Goal: Task Accomplishment & Management: Complete application form

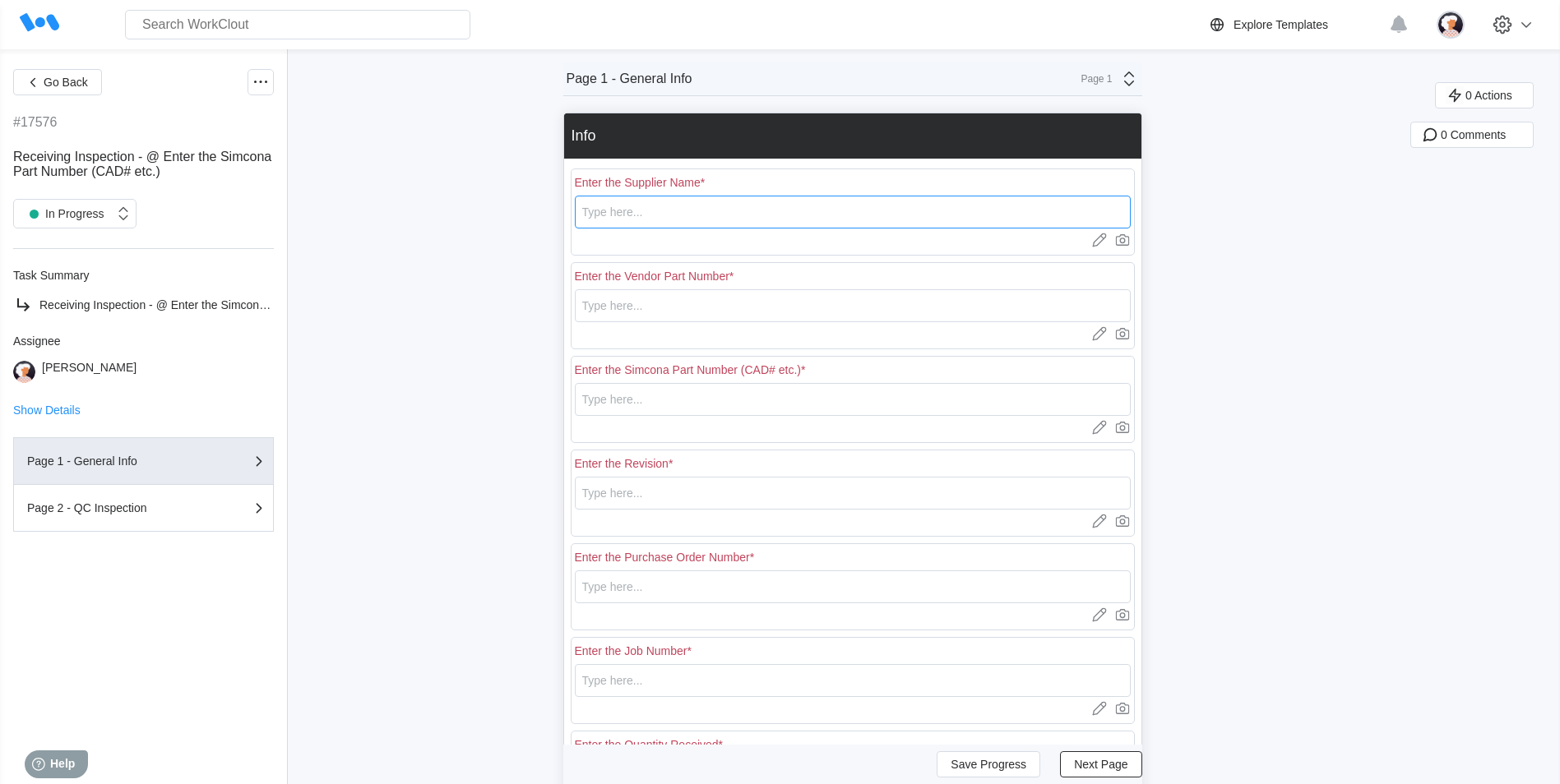
click at [709, 214] on input "text" at bounding box center [852, 211] width 556 height 33
type input "RE [PERSON_NAME]"
click at [635, 299] on input "text" at bounding box center [852, 305] width 556 height 33
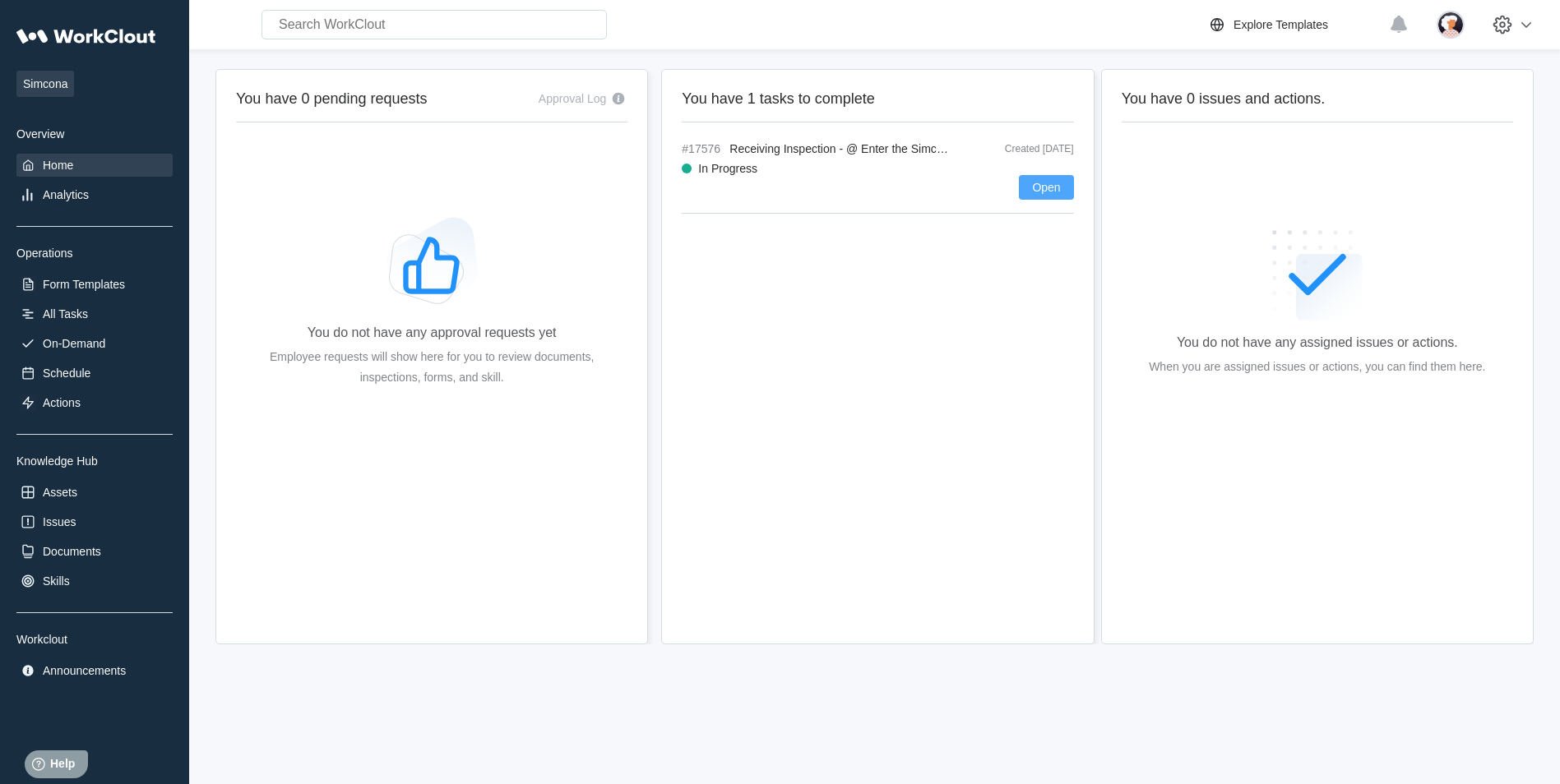
click at [1033, 194] on span "Open" at bounding box center [1045, 187] width 28 height 12
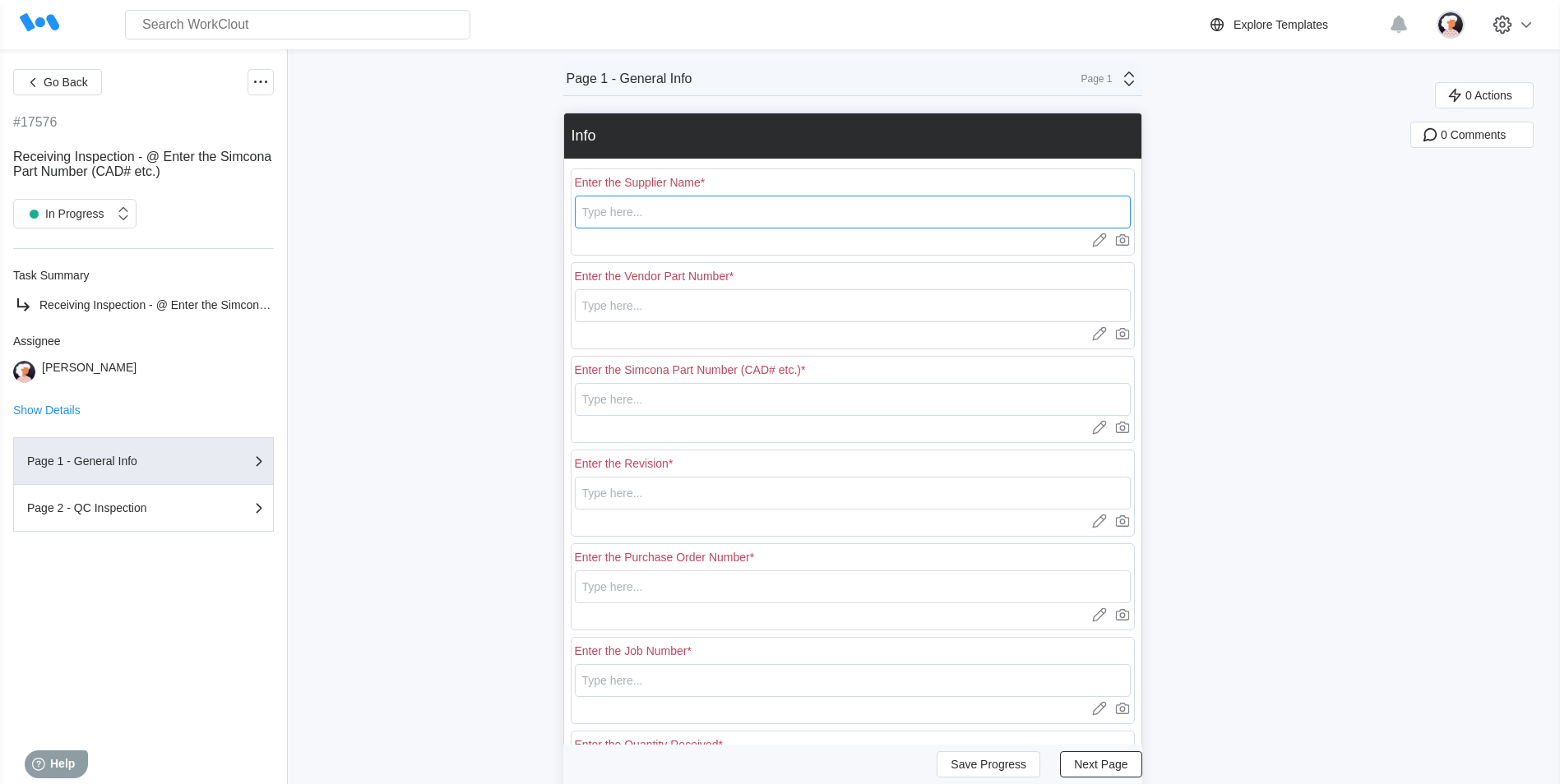
click at [833, 210] on input "text" at bounding box center [852, 211] width 556 height 33
type input "RE [PERSON_NAME]"
click at [679, 300] on input "text" at bounding box center [852, 305] width 556 height 33
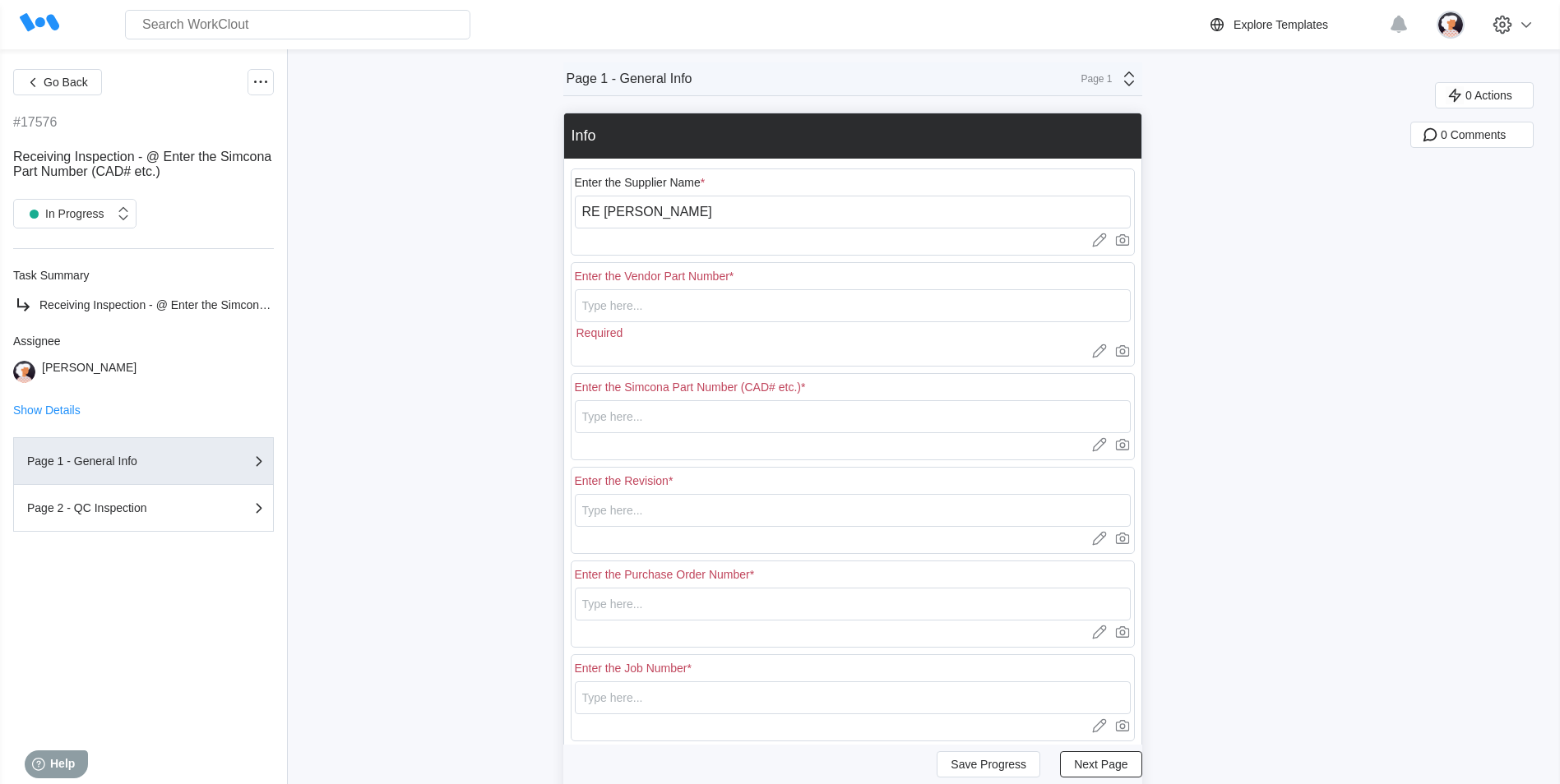
click at [1419, 434] on div "Go Back #17576 Receiving Inspection - @ Enter the Simcona Part Number (CAD# etc…" at bounding box center [780, 532] width 1560 height 966
click at [816, 309] on input "text" at bounding box center [852, 305] width 556 height 33
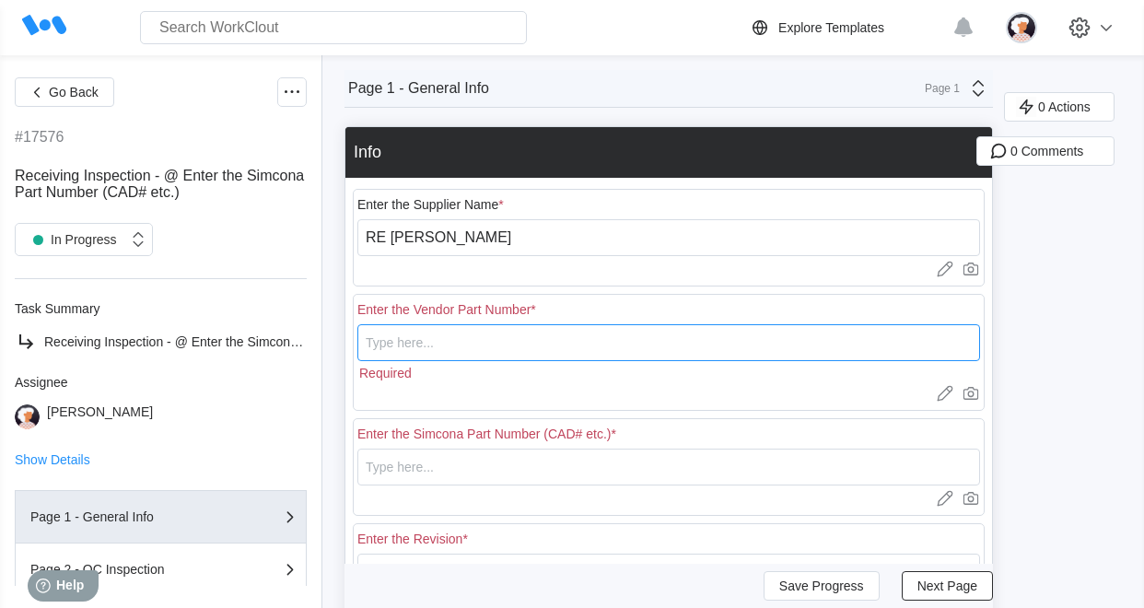
click at [520, 331] on input "text" at bounding box center [669, 342] width 623 height 37
click at [513, 343] on input "text" at bounding box center [669, 342] width 623 height 37
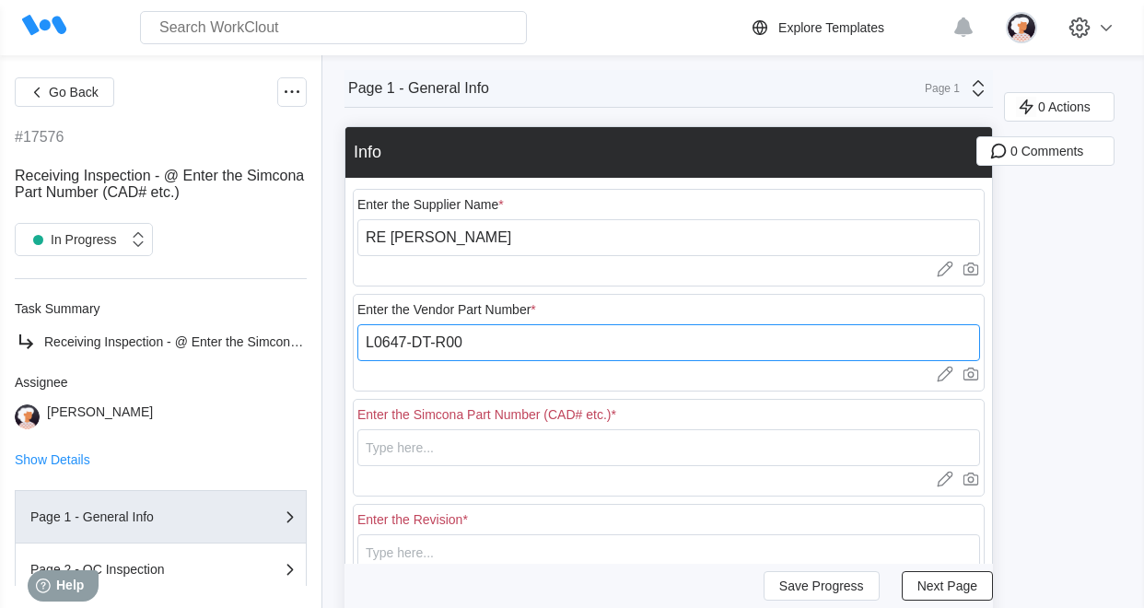
drag, startPoint x: 508, startPoint y: 346, endPoint x: 354, endPoint y: 334, distance: 154.4
click at [354, 335] on div "Enter the Vendor Part Number * L0647-DT-R00 Upload images or videos to this fie…" at bounding box center [669, 343] width 632 height 98
type input "L0647-DT-R00"
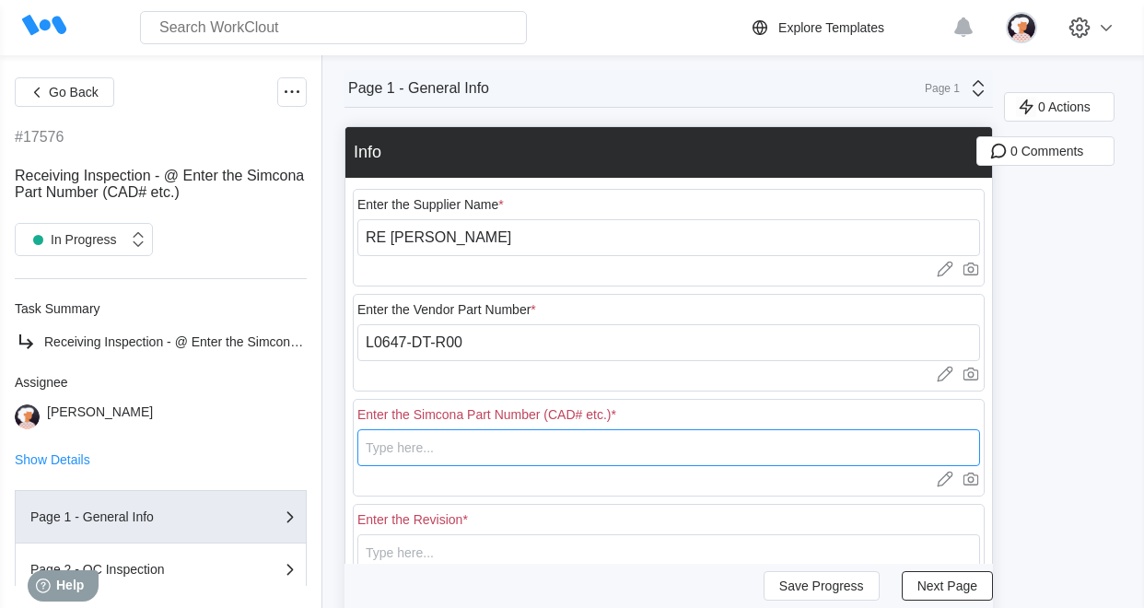
click at [496, 452] on input "text" at bounding box center [669, 447] width 623 height 37
paste input "L0647-DT-R00"
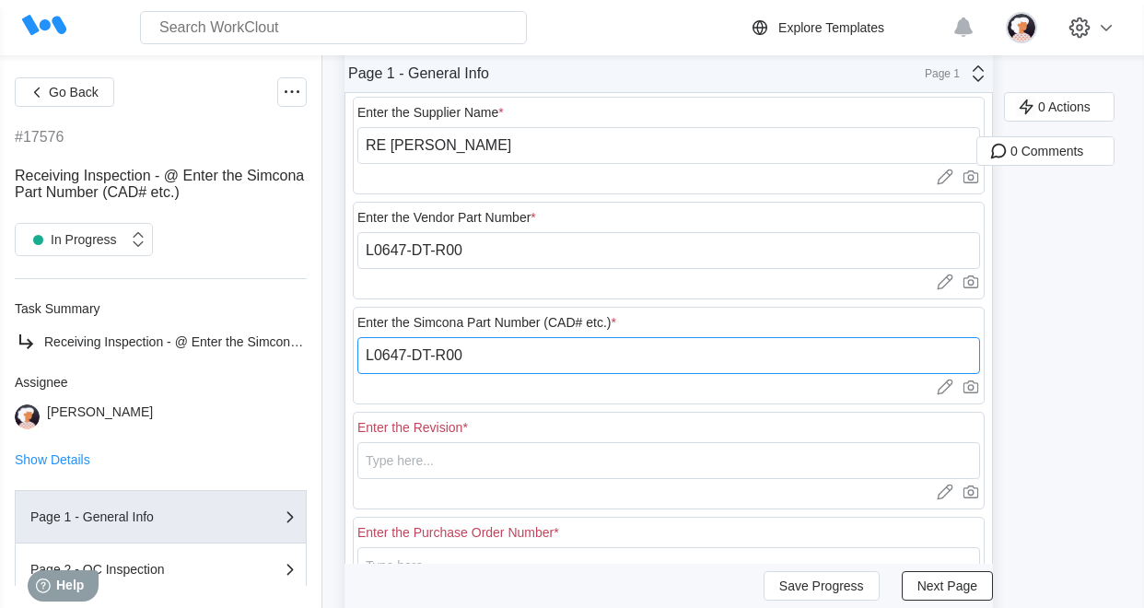
type input "L0647-DT-R00"
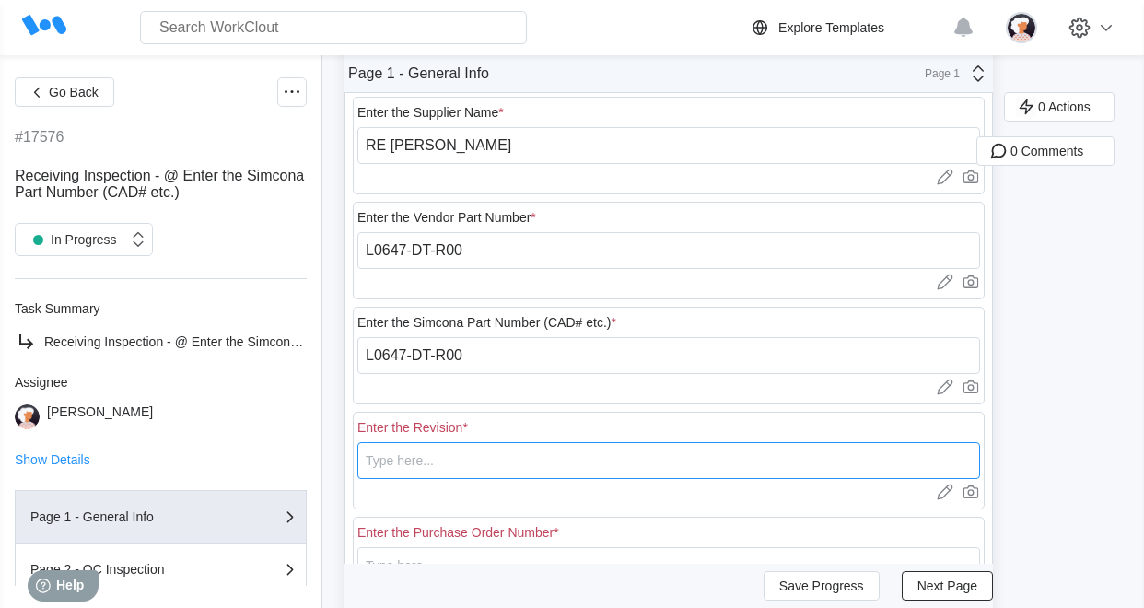
click at [472, 464] on input "text" at bounding box center [669, 460] width 623 height 37
click at [405, 469] on input "text" at bounding box center [669, 460] width 623 height 37
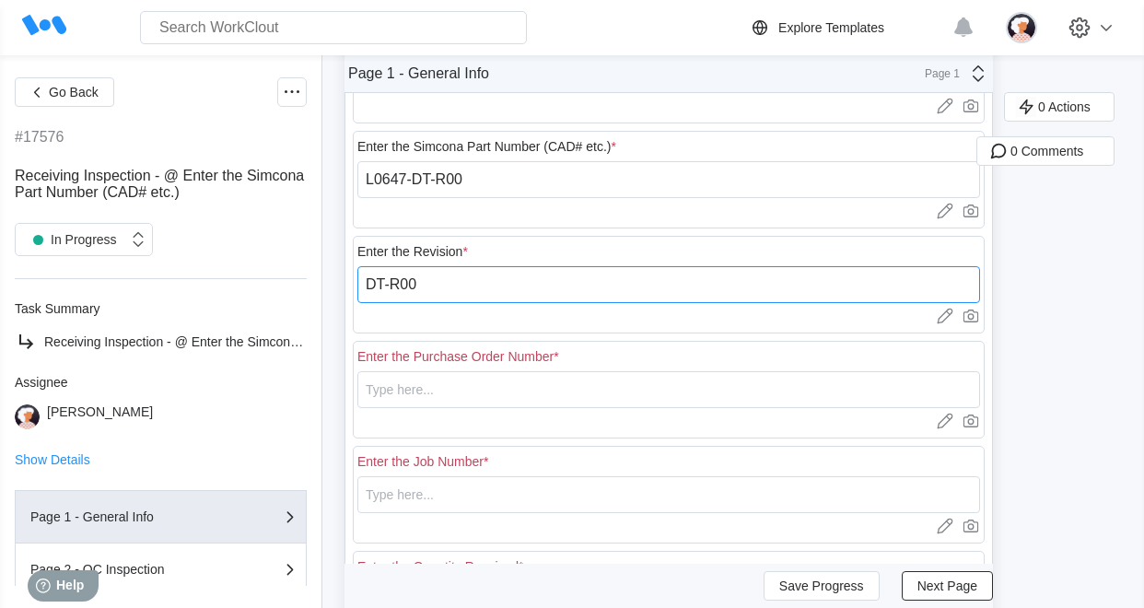
scroll to position [276, 0]
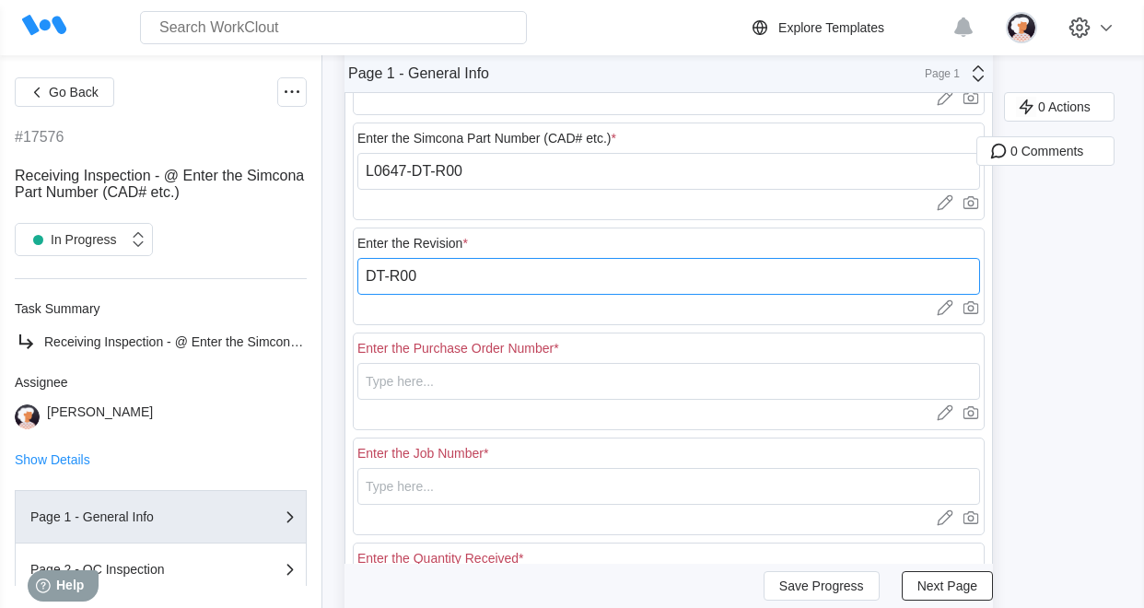
type input "DT-R00"
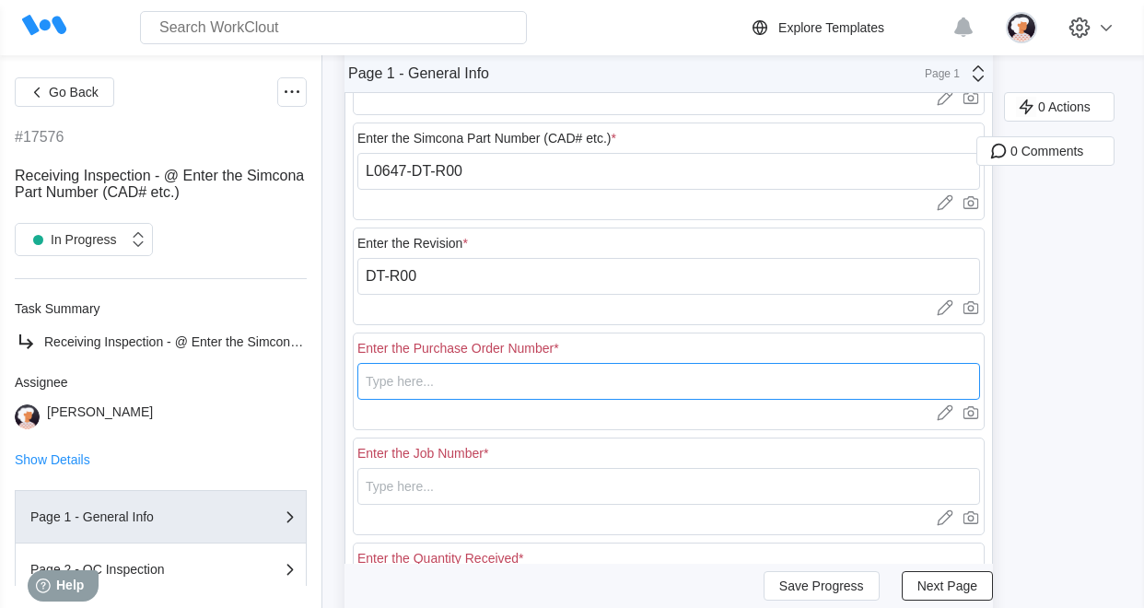
click at [433, 389] on input "text" at bounding box center [669, 381] width 623 height 37
type input "18439"
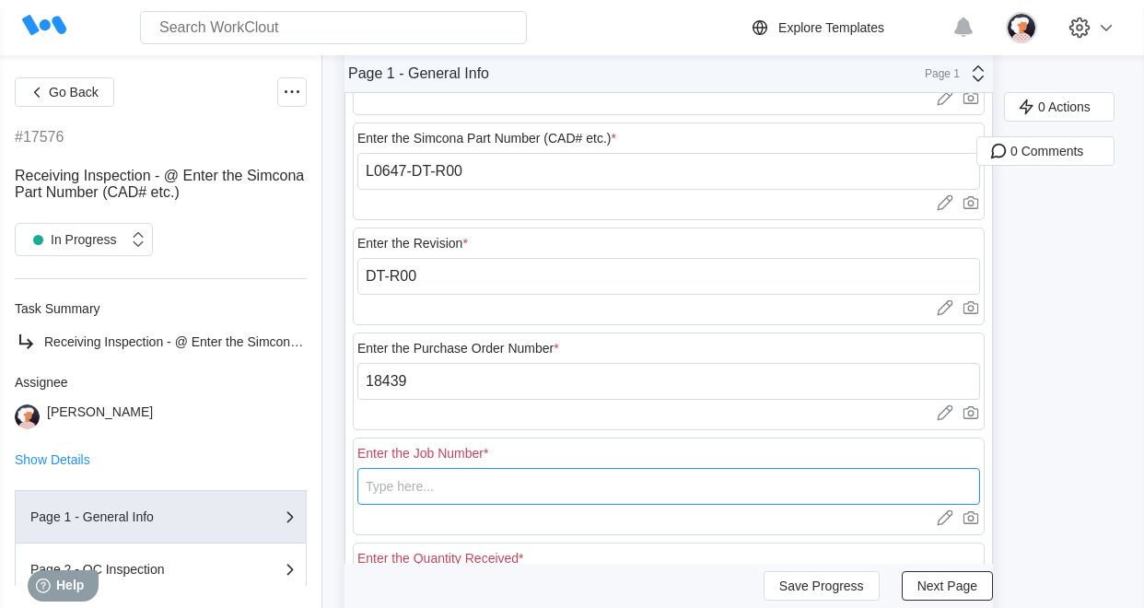
click at [417, 485] on input "text" at bounding box center [669, 486] width 623 height 37
type input "N/A"
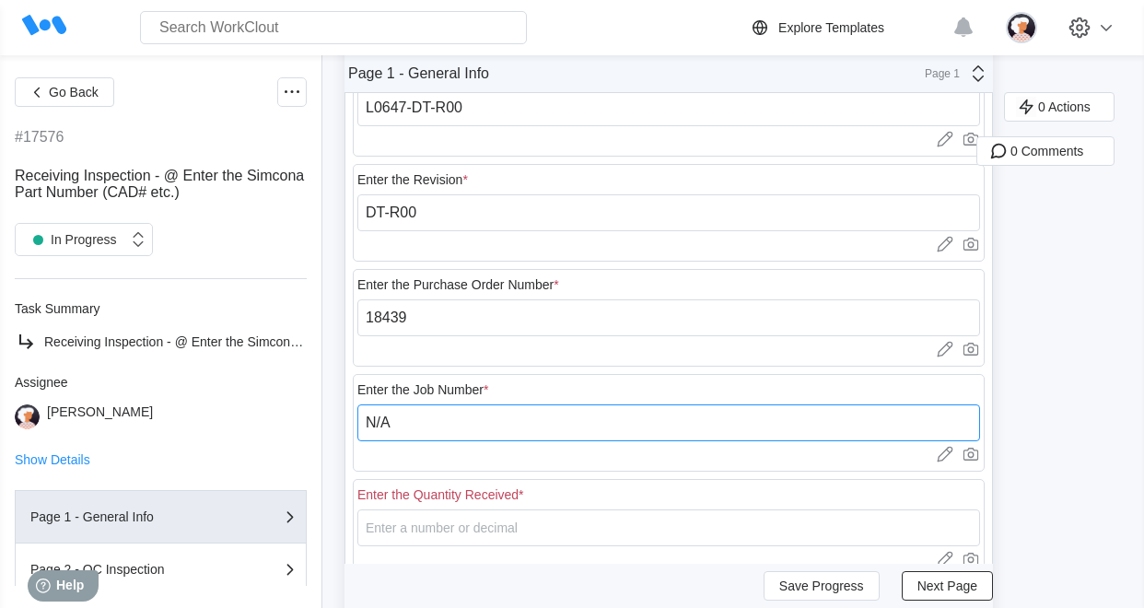
scroll to position [369, 0]
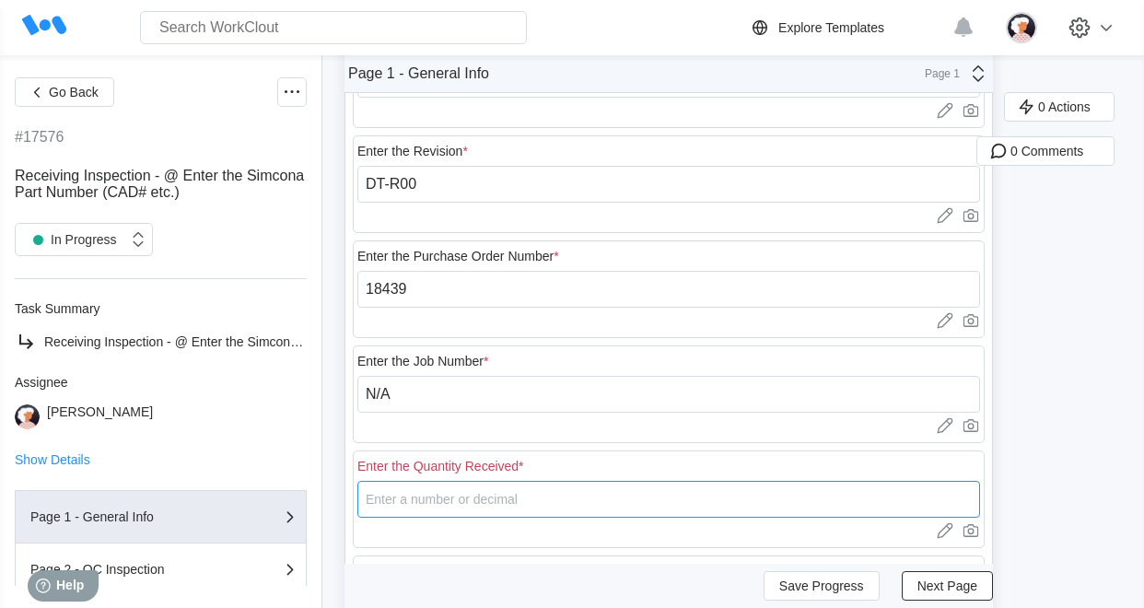
click at [424, 499] on input "number" at bounding box center [669, 499] width 623 height 37
click at [493, 491] on input "number" at bounding box center [669, 499] width 623 height 37
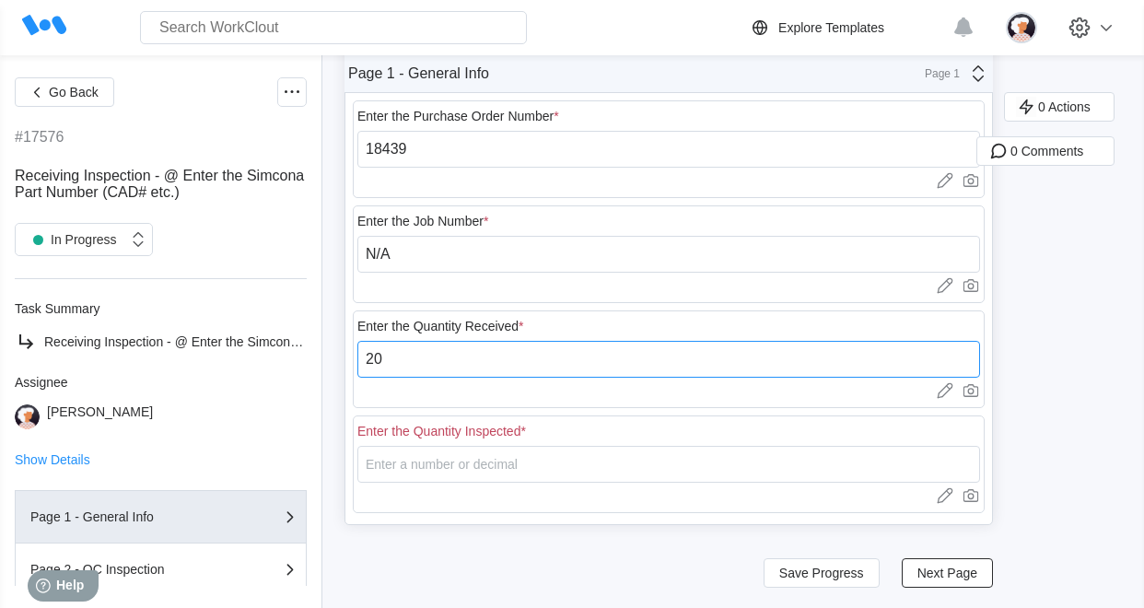
scroll to position [510, 0]
type input "20"
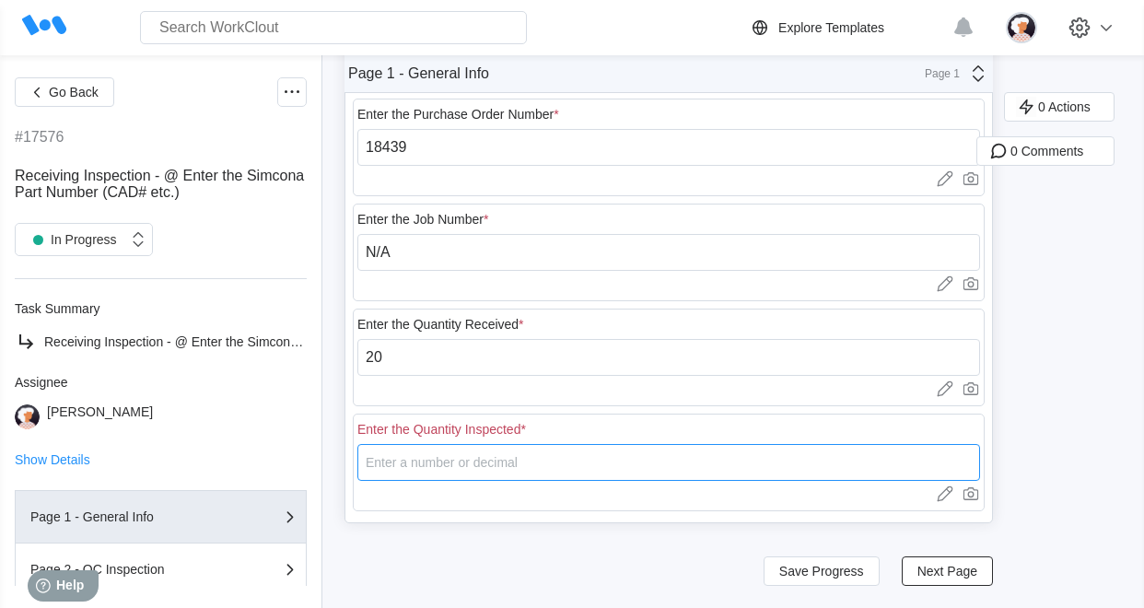
click at [373, 464] on input "number" at bounding box center [669, 462] width 623 height 37
drag, startPoint x: 392, startPoint y: 462, endPoint x: 346, endPoint y: 454, distance: 46.7
click at [346, 454] on div "Enter the Supplier Name * RE [PERSON_NAME] Upload images or videos to this fiel…" at bounding box center [669, 94] width 647 height 855
type input "5"
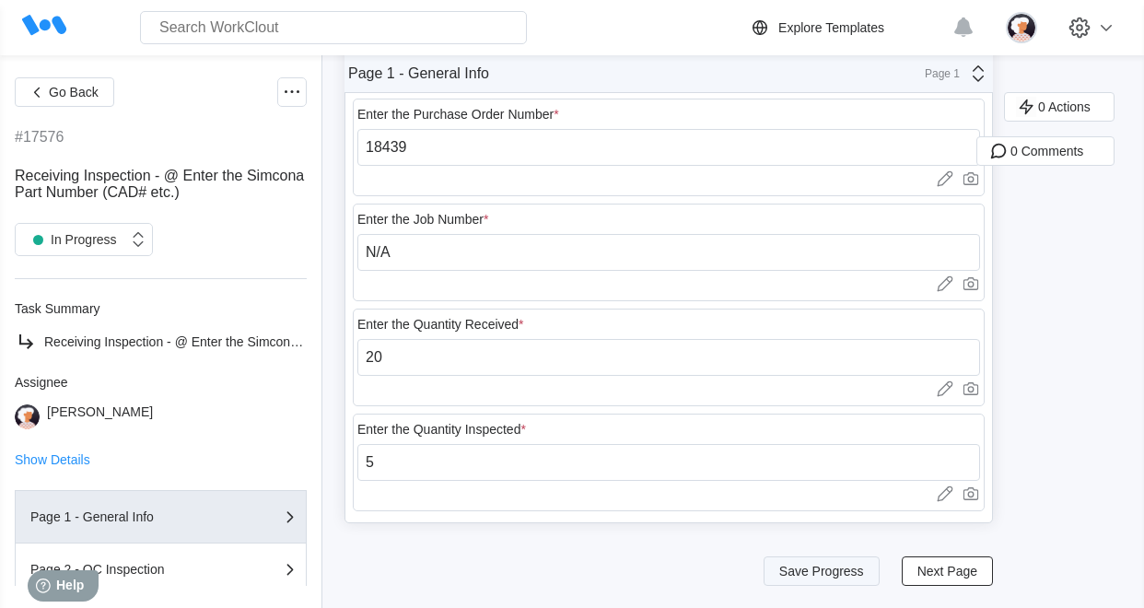
click at [841, 575] on span "Save Progress" at bounding box center [822, 571] width 85 height 13
click at [919, 570] on span "Next Page" at bounding box center [948, 571] width 60 height 13
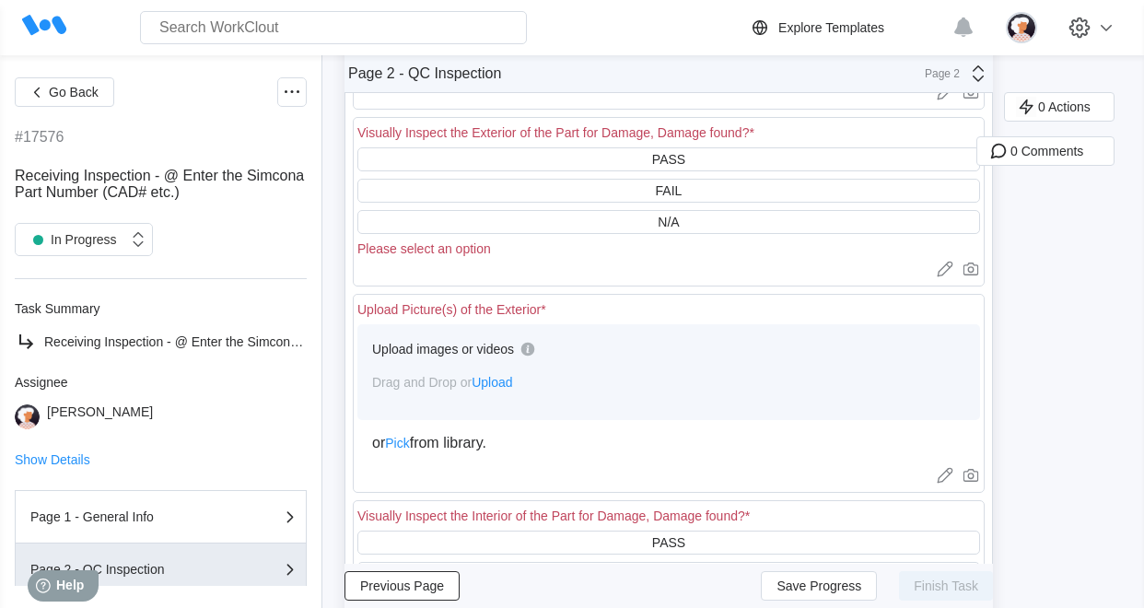
scroll to position [0, 0]
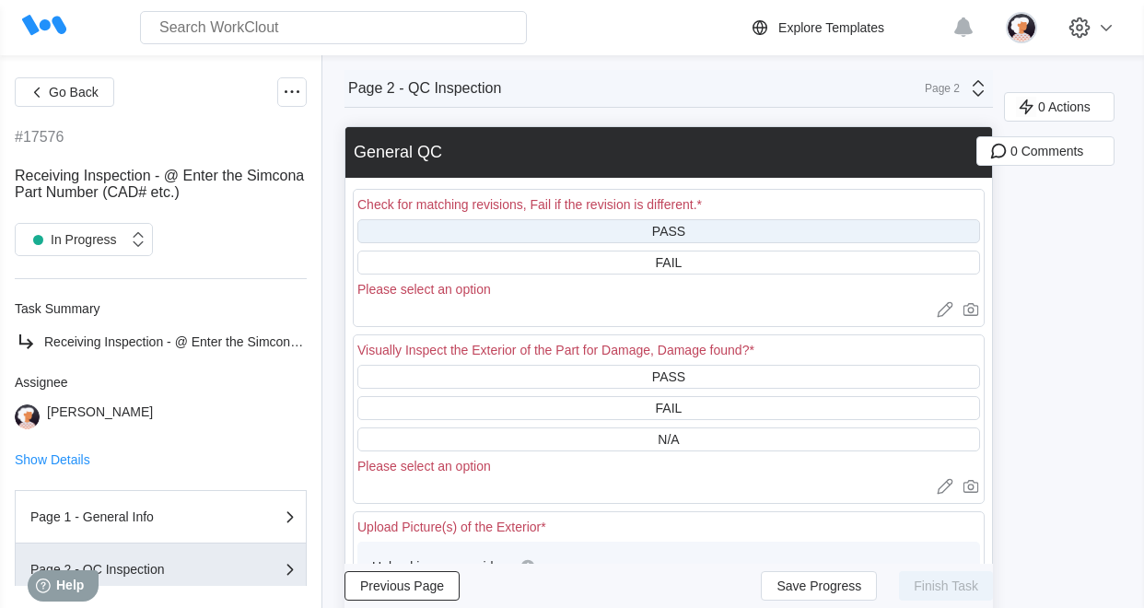
click at [604, 237] on div "PASS" at bounding box center [669, 231] width 623 height 24
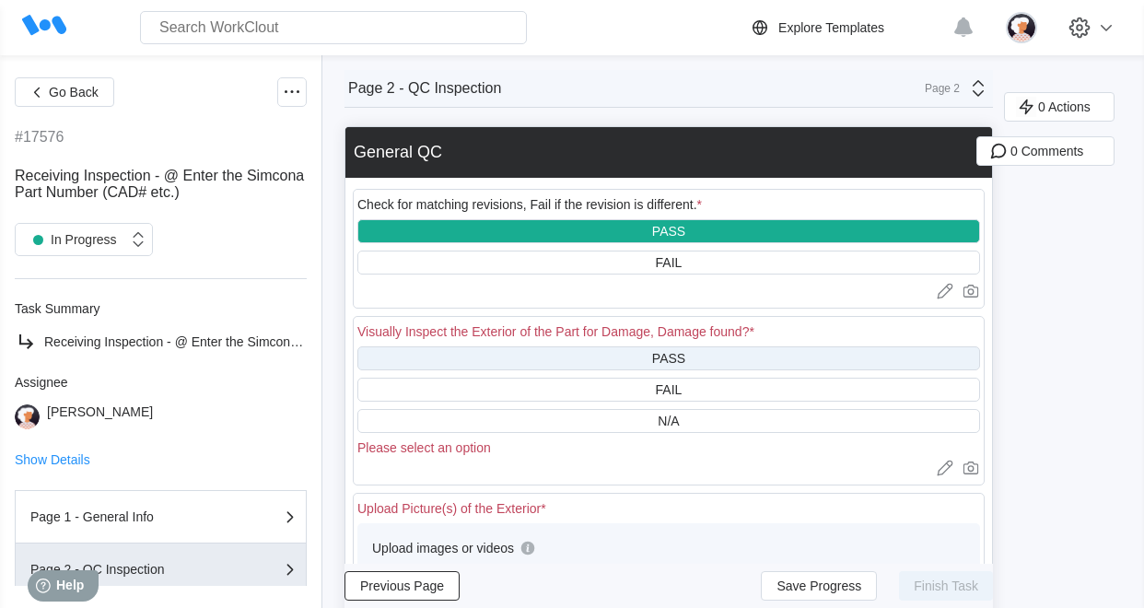
click at [532, 358] on div "PASS" at bounding box center [669, 358] width 623 height 24
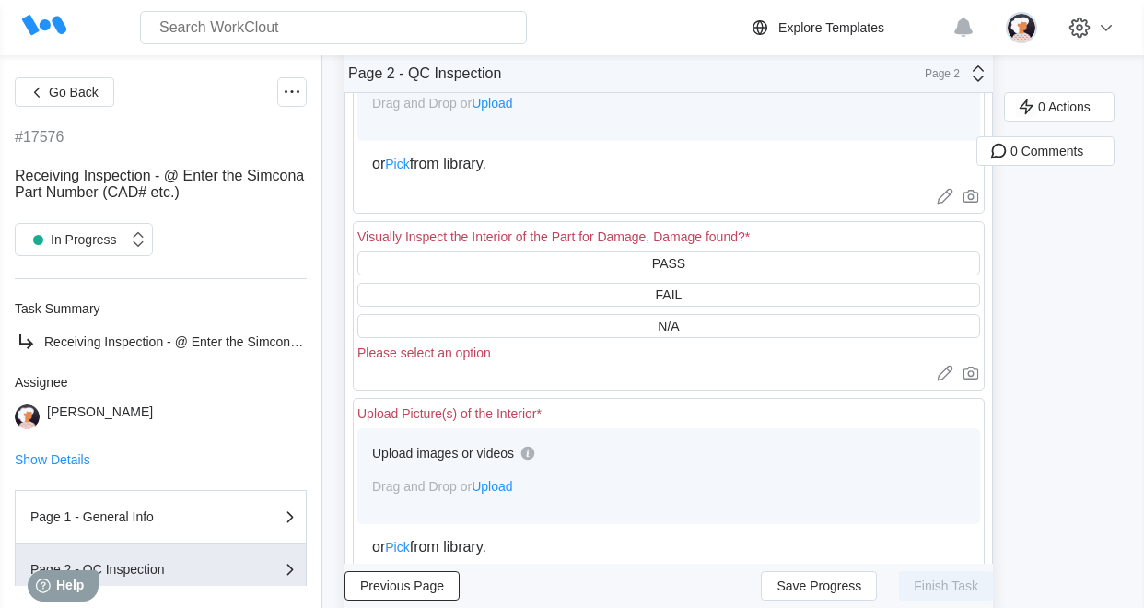
scroll to position [461, 0]
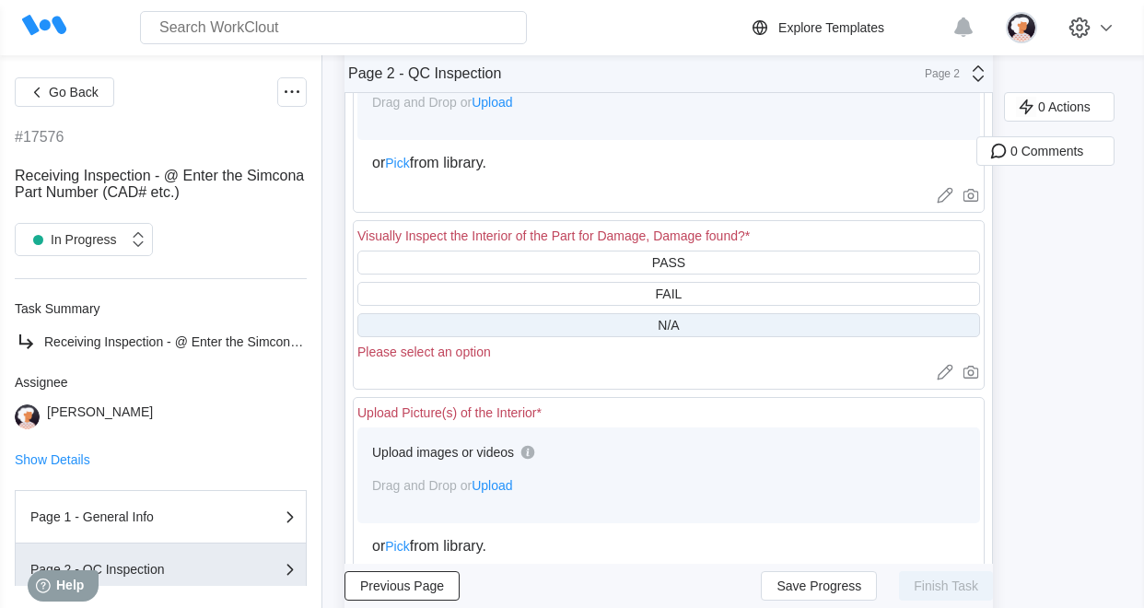
click at [540, 320] on div "N/A" at bounding box center [669, 325] width 623 height 24
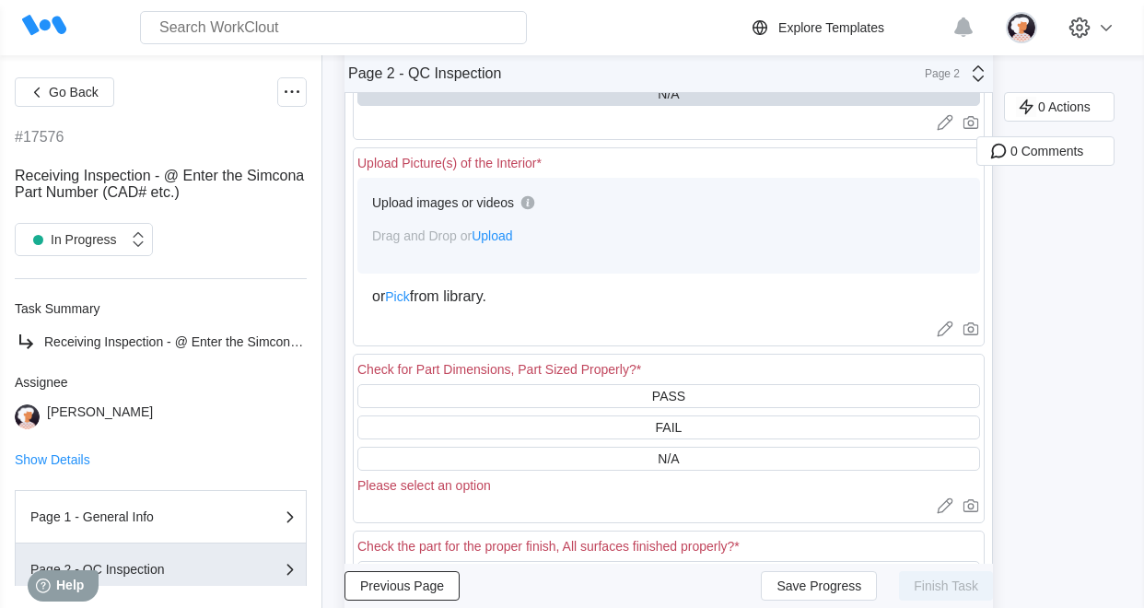
scroll to position [737, 0]
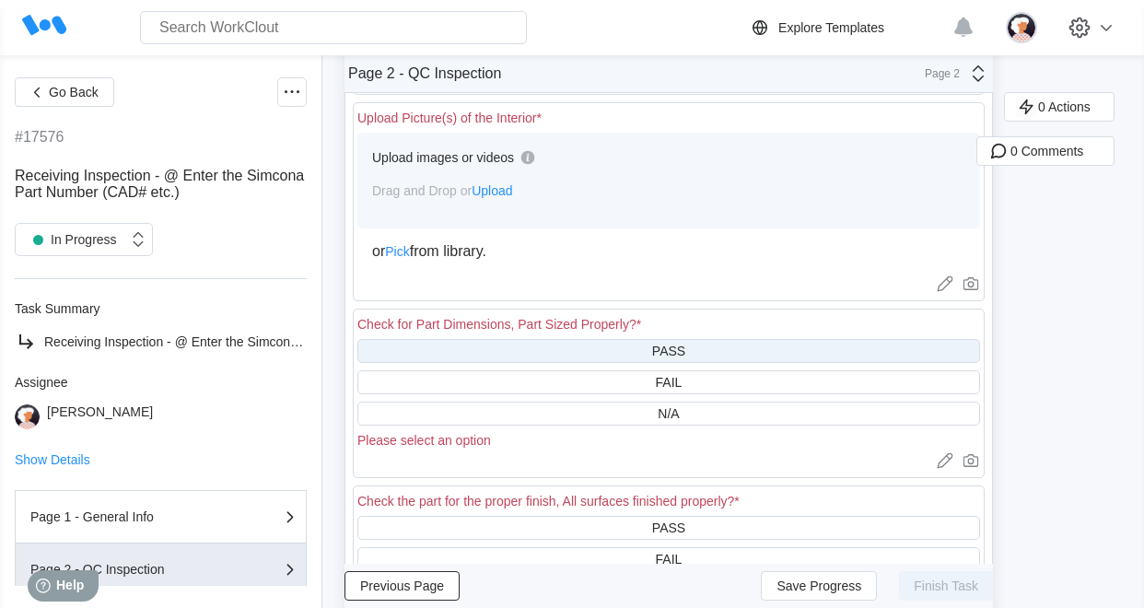
click at [567, 351] on div "PASS" at bounding box center [669, 351] width 623 height 24
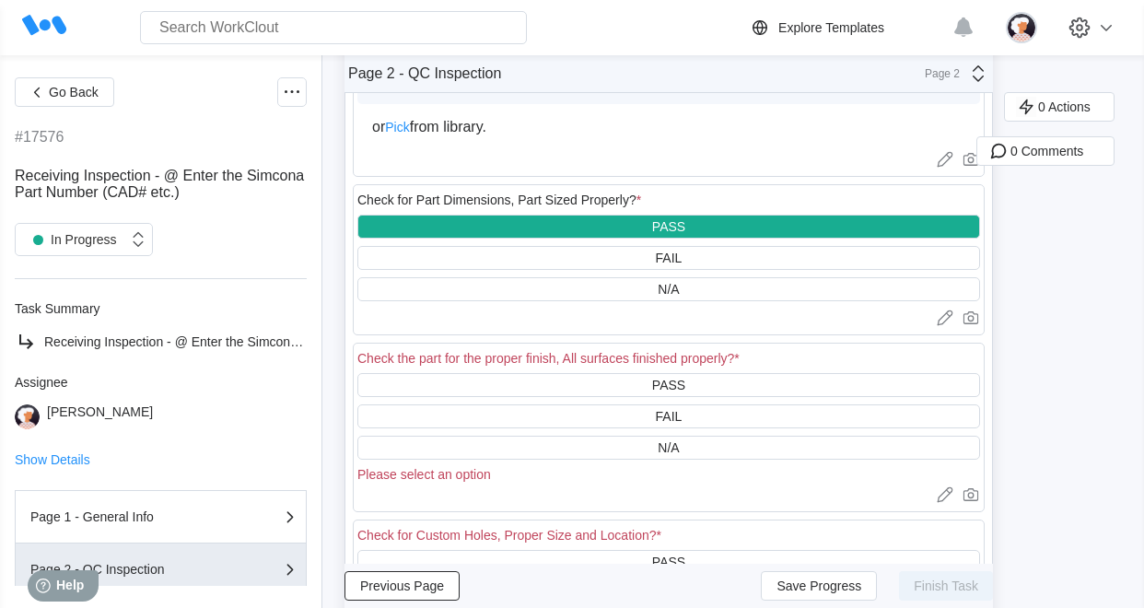
scroll to position [1014, 0]
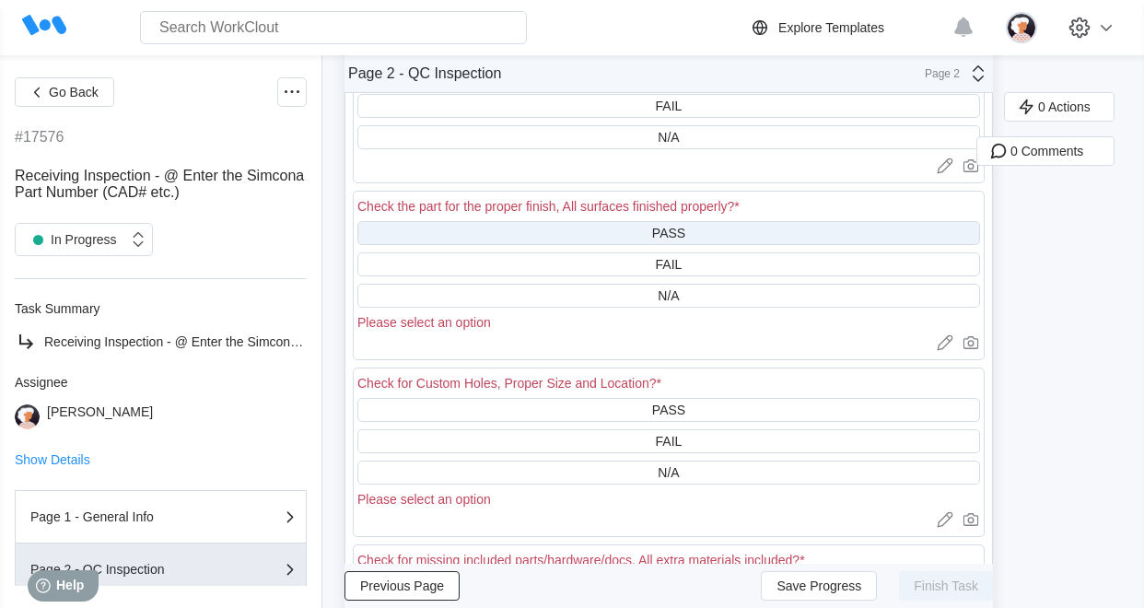
click at [581, 233] on div "PASS" at bounding box center [669, 233] width 623 height 24
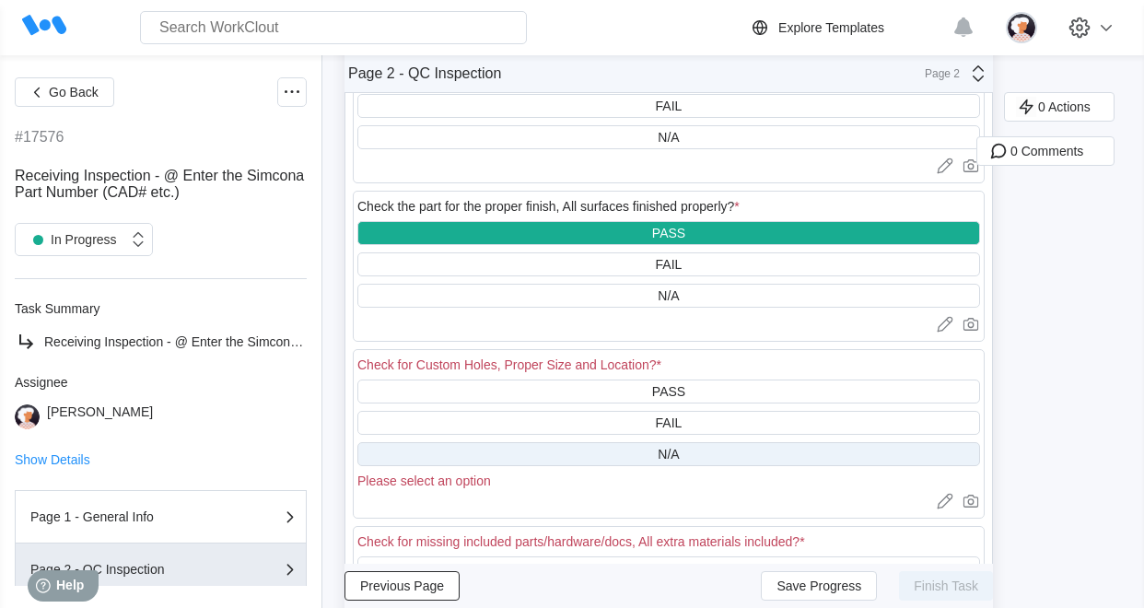
click at [582, 452] on div "N/A" at bounding box center [669, 454] width 623 height 24
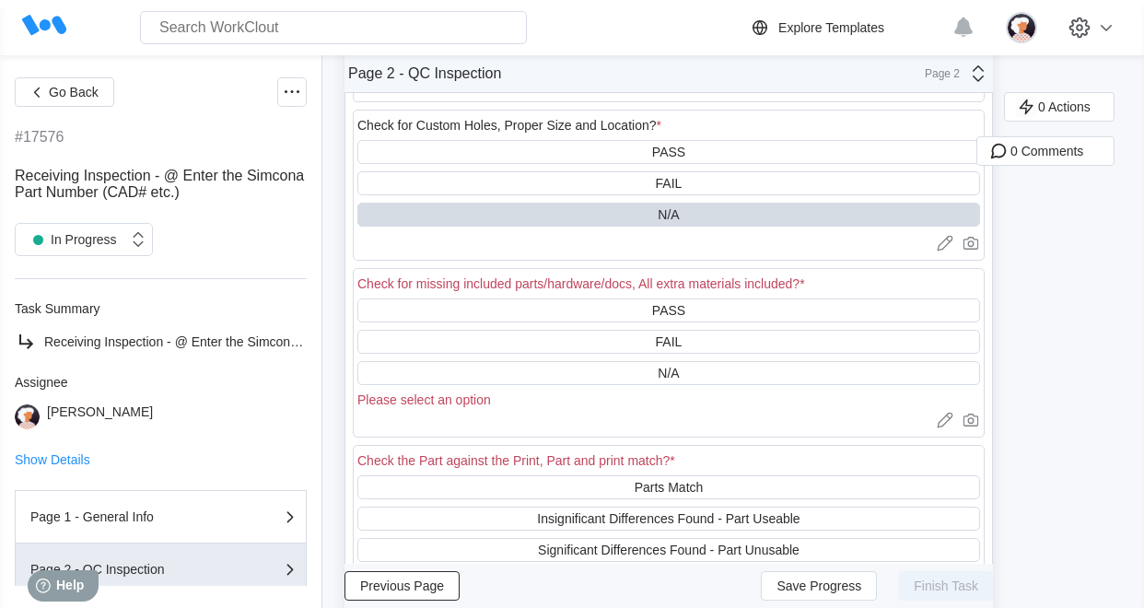
scroll to position [1290, 0]
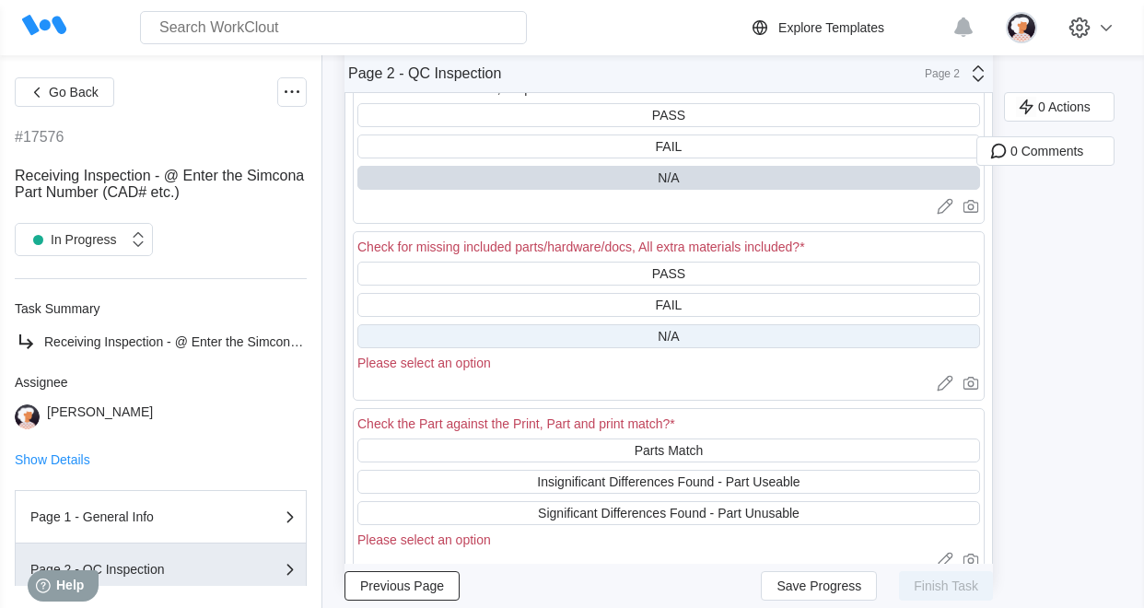
click at [564, 344] on div "N/A" at bounding box center [669, 336] width 623 height 24
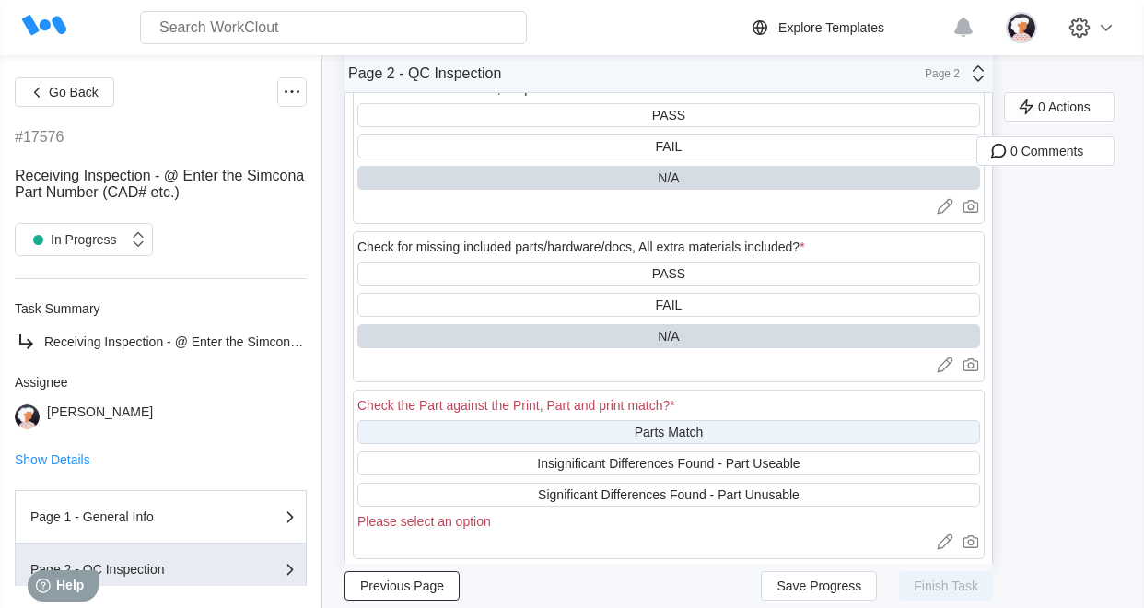
click at [501, 438] on div "Parts Match" at bounding box center [669, 432] width 623 height 24
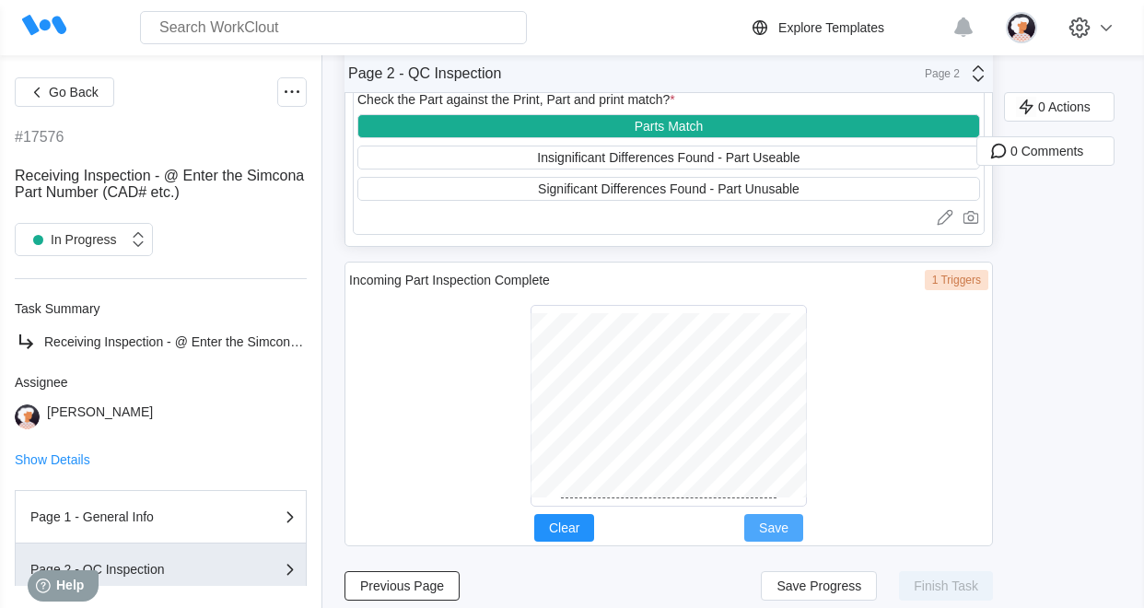
scroll to position [1612, 0]
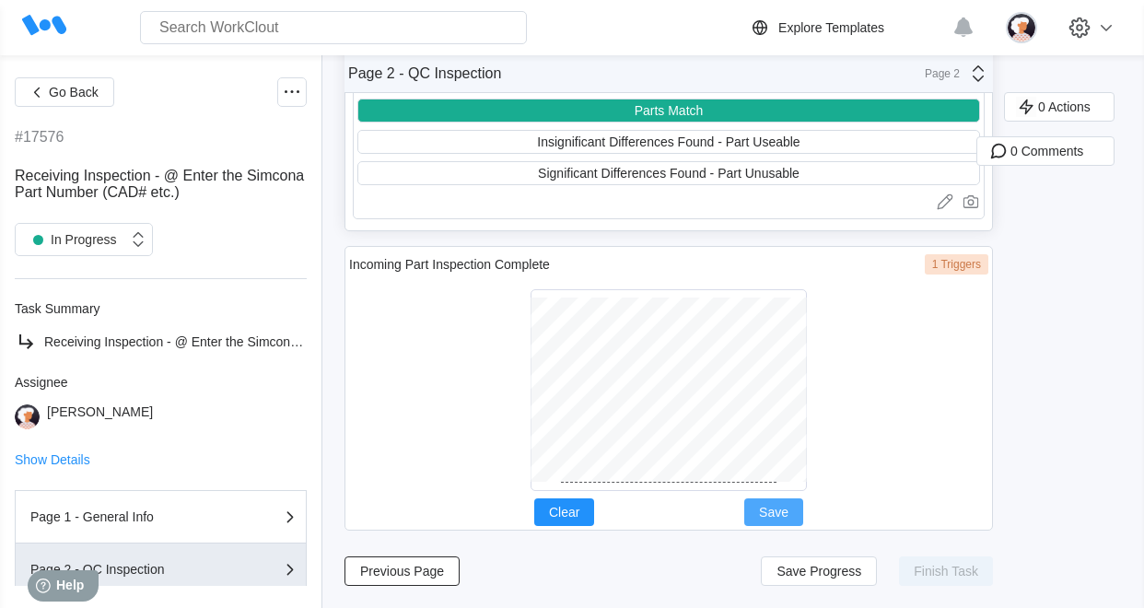
click at [760, 510] on span "Save" at bounding box center [773, 512] width 29 height 13
click at [792, 572] on span "Save Progress" at bounding box center [819, 571] width 85 height 13
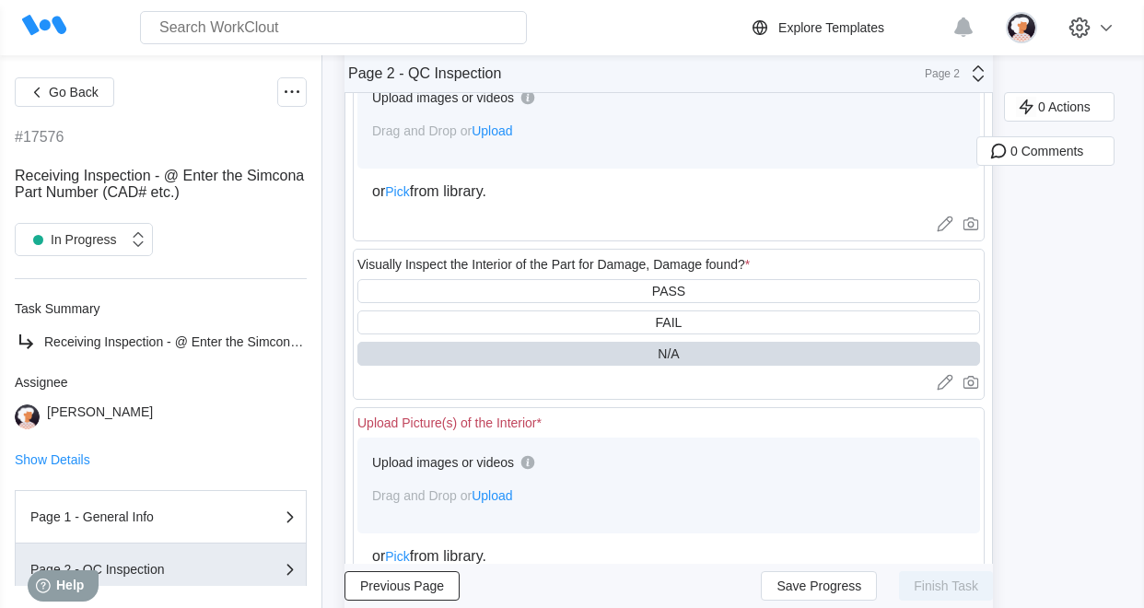
scroll to position [322, 0]
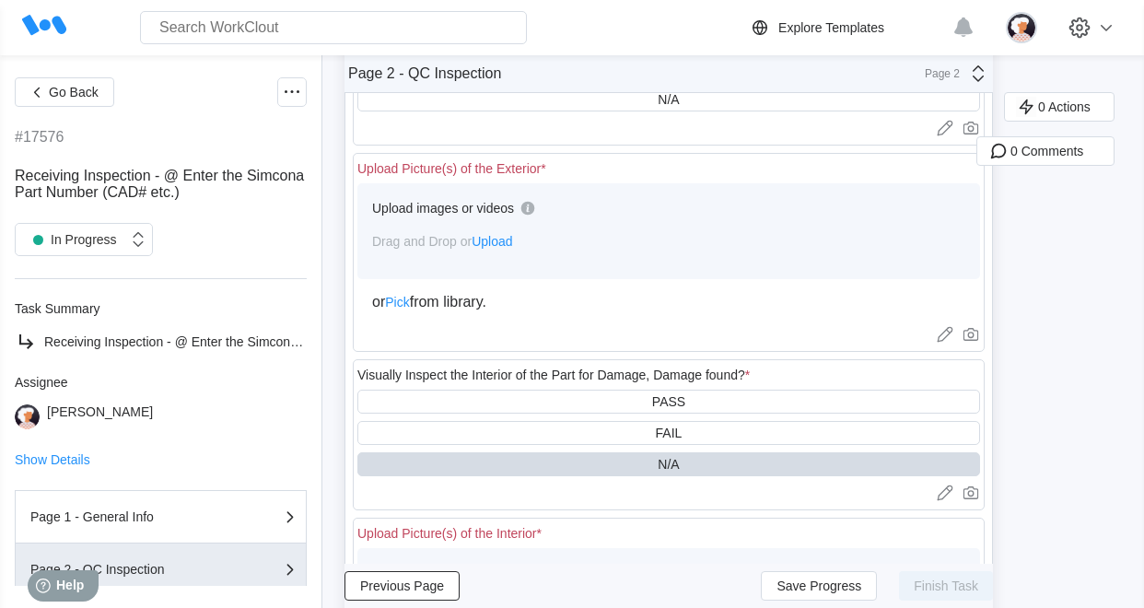
click at [501, 242] on span "Upload" at bounding box center [492, 241] width 41 height 15
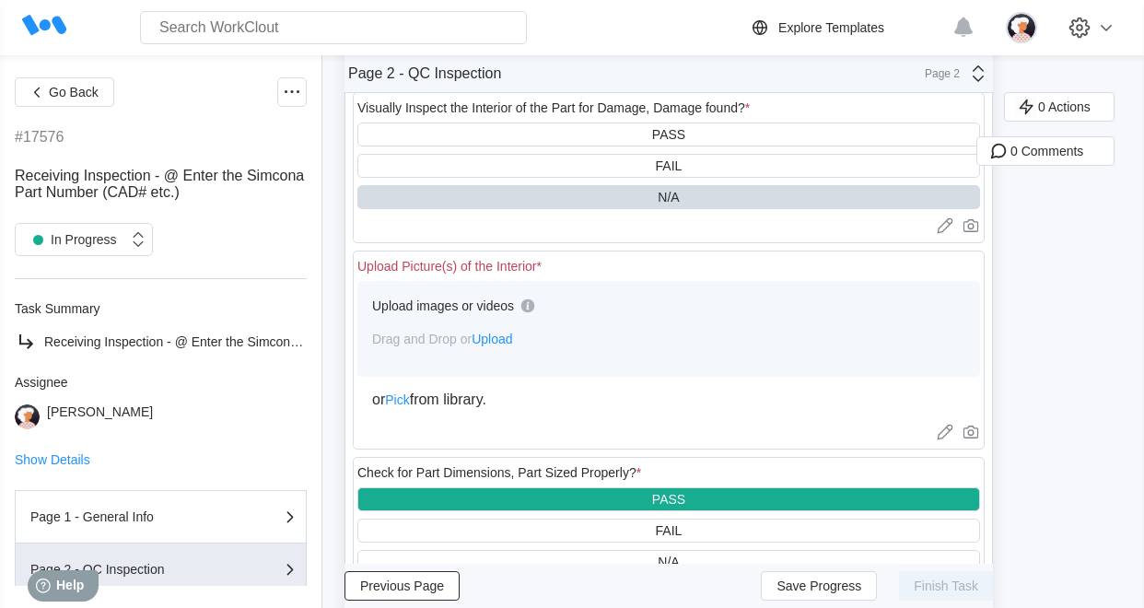
scroll to position [782, 0]
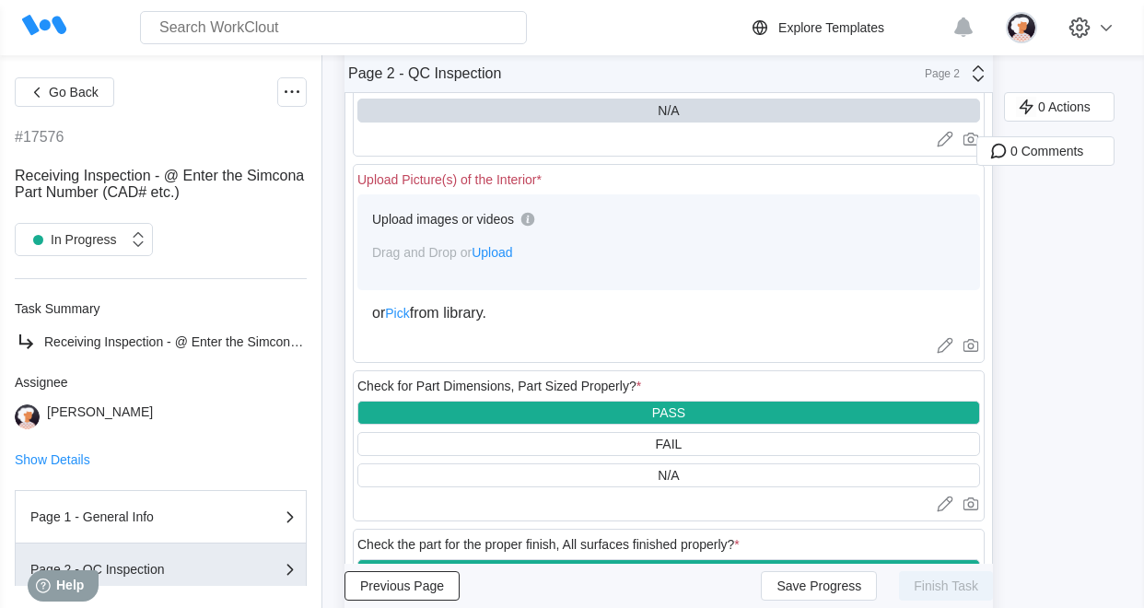
click at [486, 252] on span "Upload" at bounding box center [492, 252] width 41 height 15
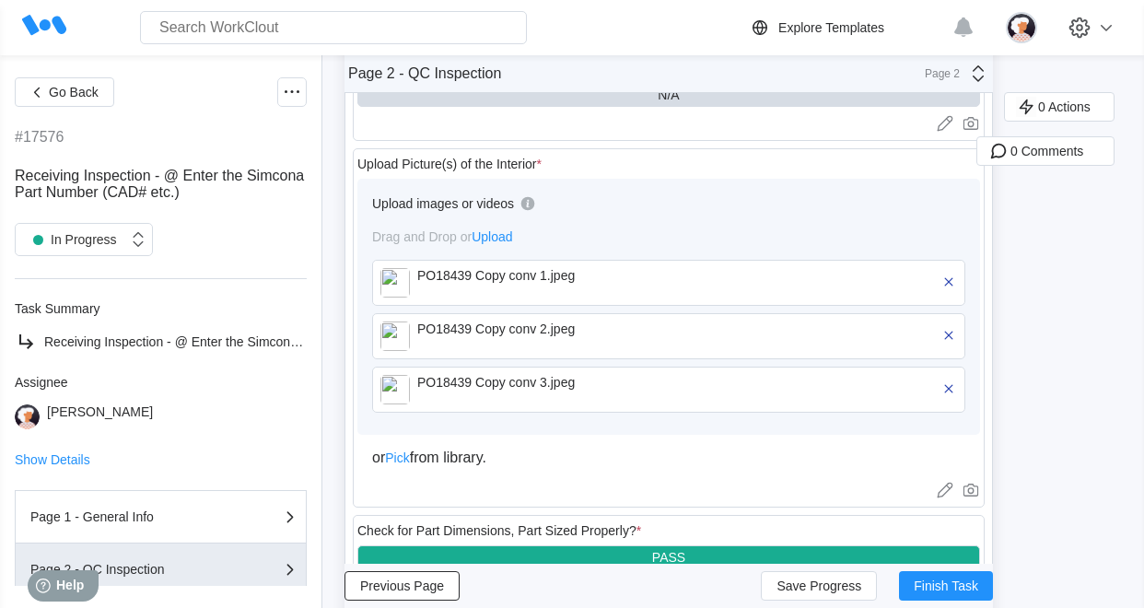
scroll to position [921, 0]
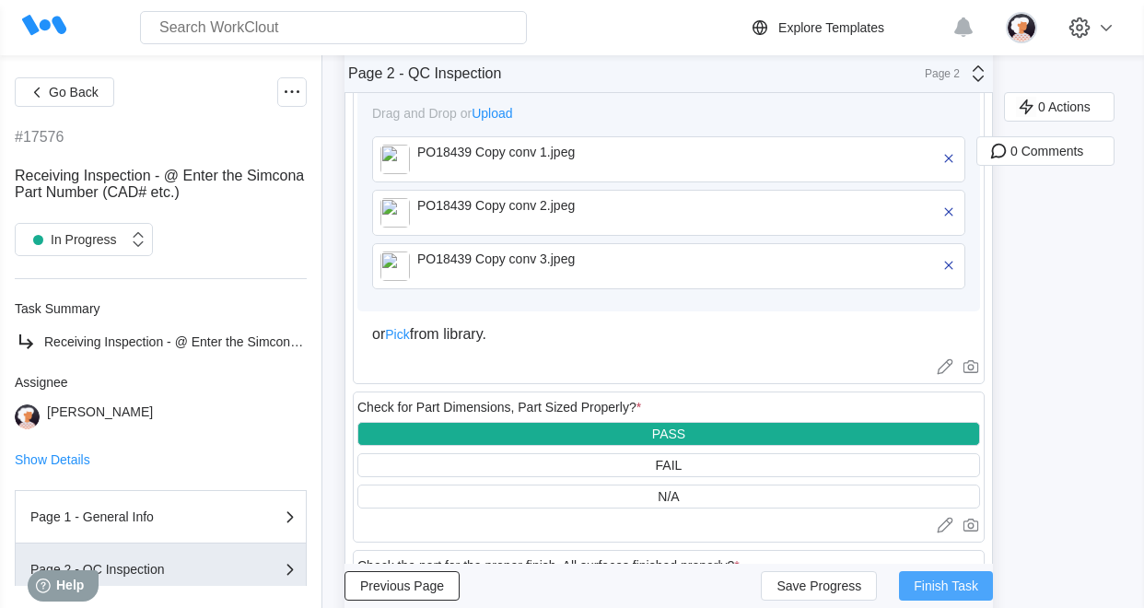
click at [954, 588] on span "Finish Task" at bounding box center [946, 586] width 65 height 13
